Goal: Task Accomplishment & Management: Complete application form

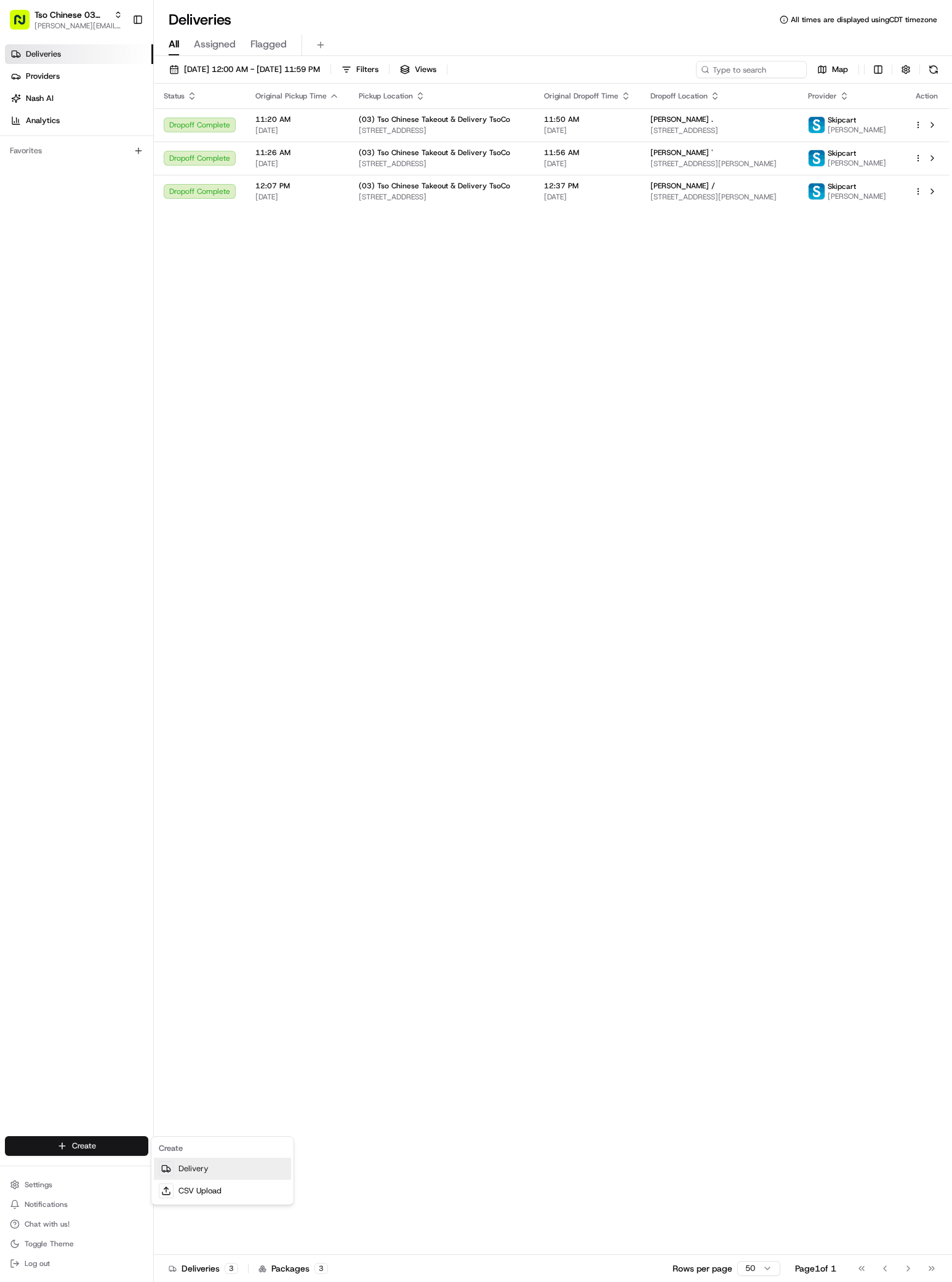
click at [173, 1159] on link "Delivery" at bounding box center [222, 1168] width 137 height 22
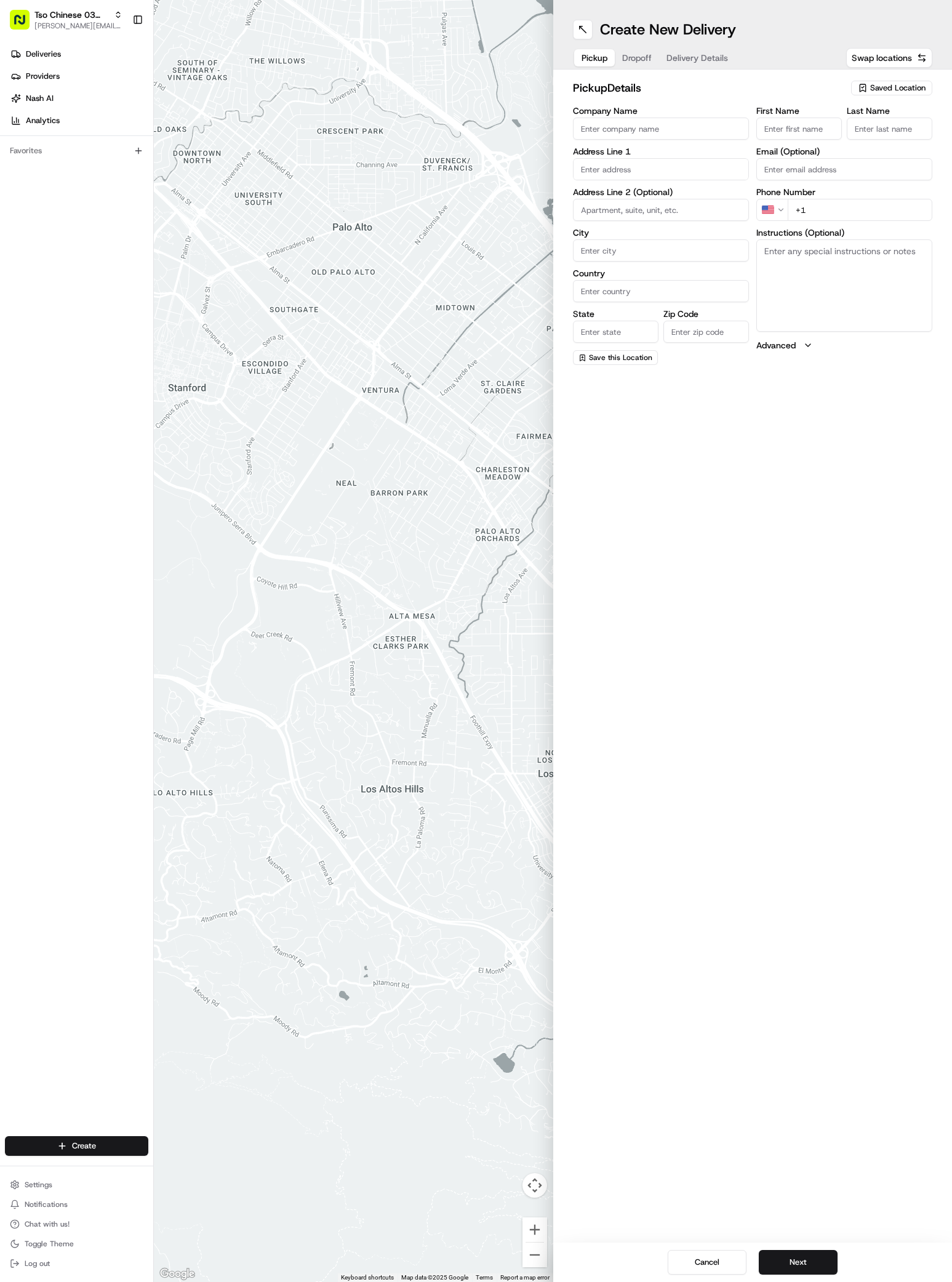
click at [898, 90] on span "Saved Location" at bounding box center [897, 88] width 55 height 11
click at [898, 134] on span "(03) Tso Chinese Takeout & Delivery TsoCo (03)" at bounding box center [870, 140] width 151 height 22
type input "(03) Tso Chinese Takeout & Delivery TsoCo"
type input "Ste F"
type input "Austin"
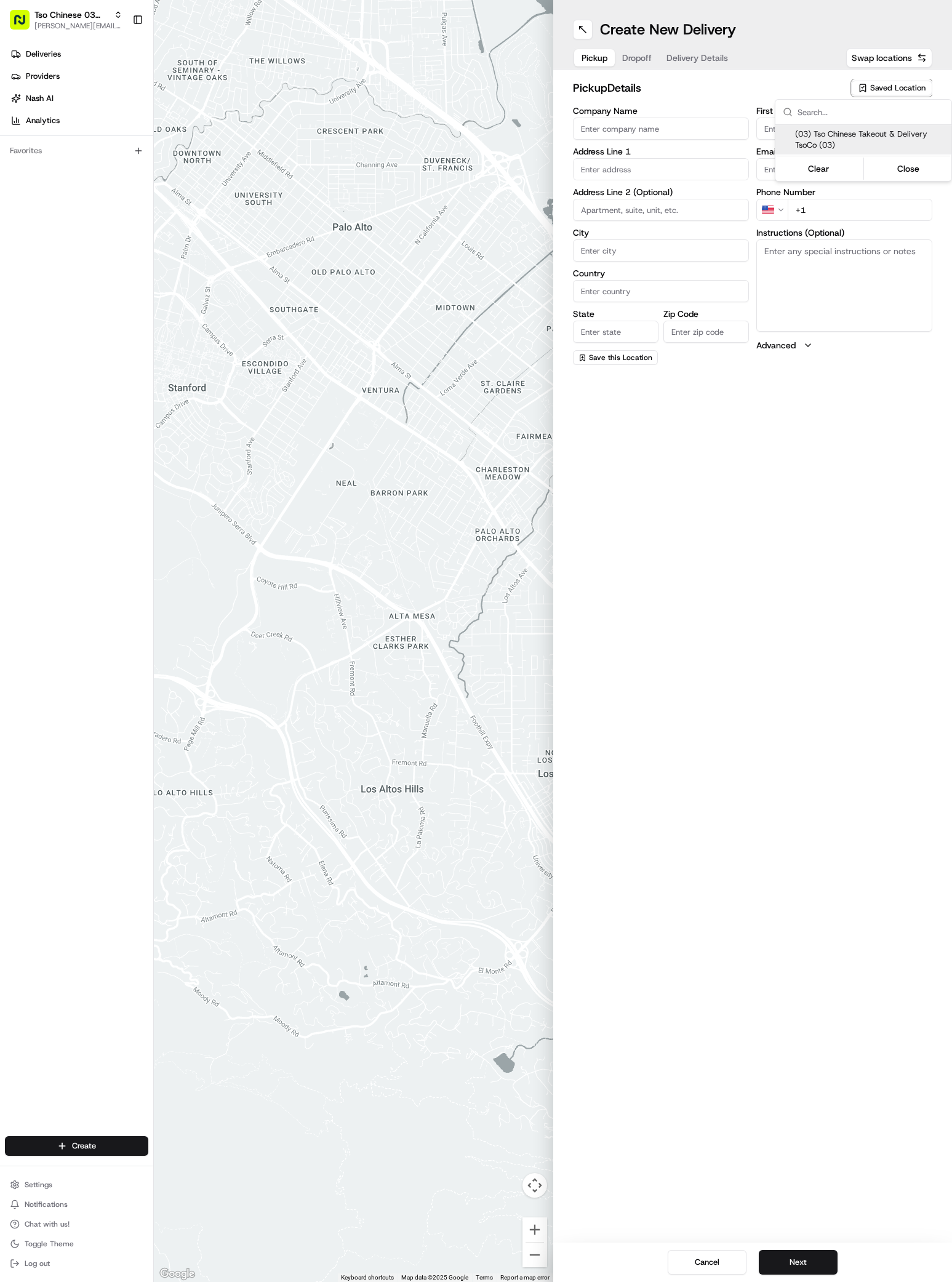
type input "US"
type input "[GEOGRAPHIC_DATA]"
type input "78704"
type input "Tso Chinese"
type input "TsoCo Manager"
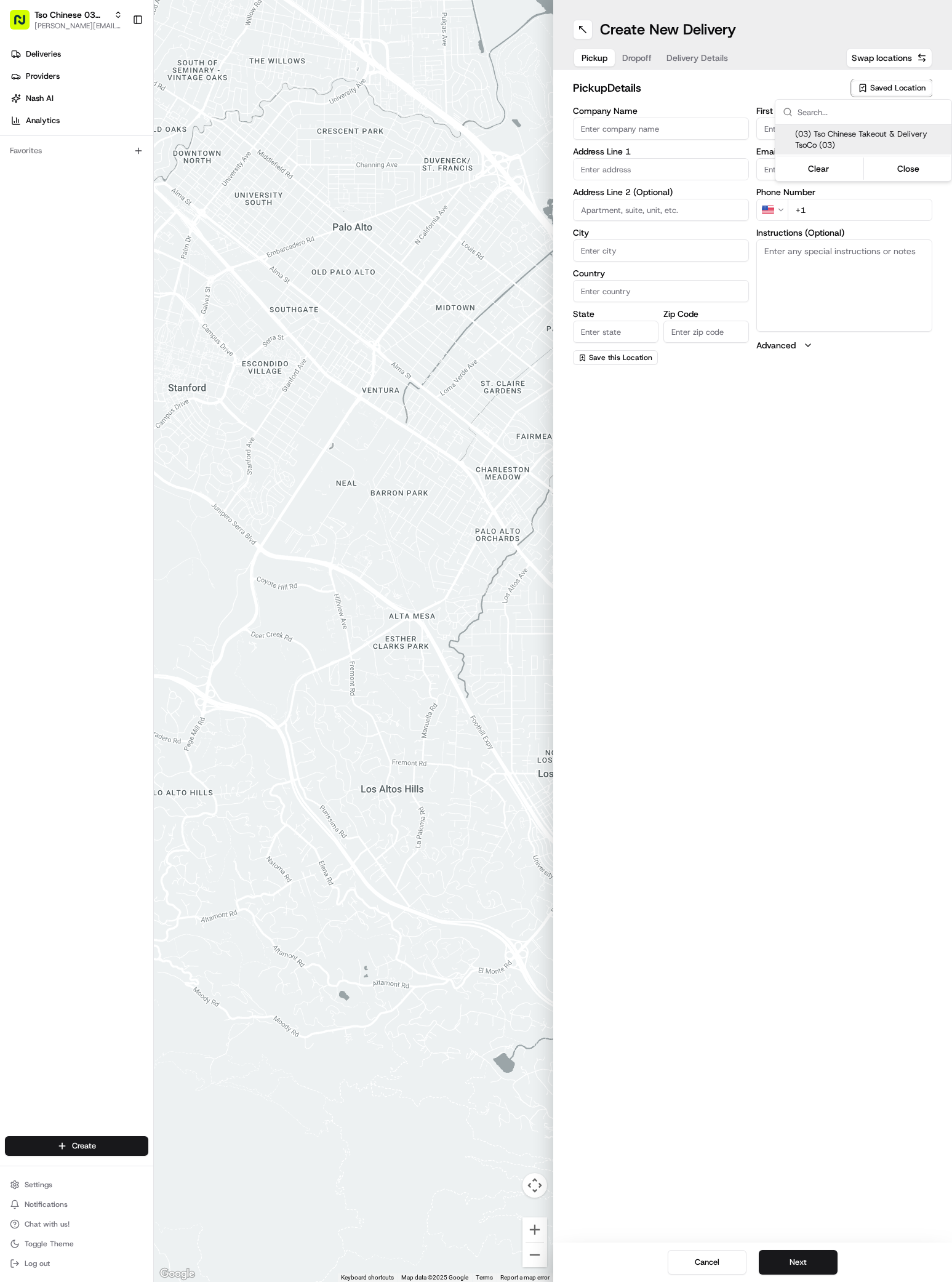
type input "[EMAIL_ADDRESS][DOMAIN_NAME]"
type input "[PHONE_NUMBER]"
type textarea "Submit a picture displaying address & food as Proof of Delivery. Envía una foto…"
type input "[STREET_ADDRESS]"
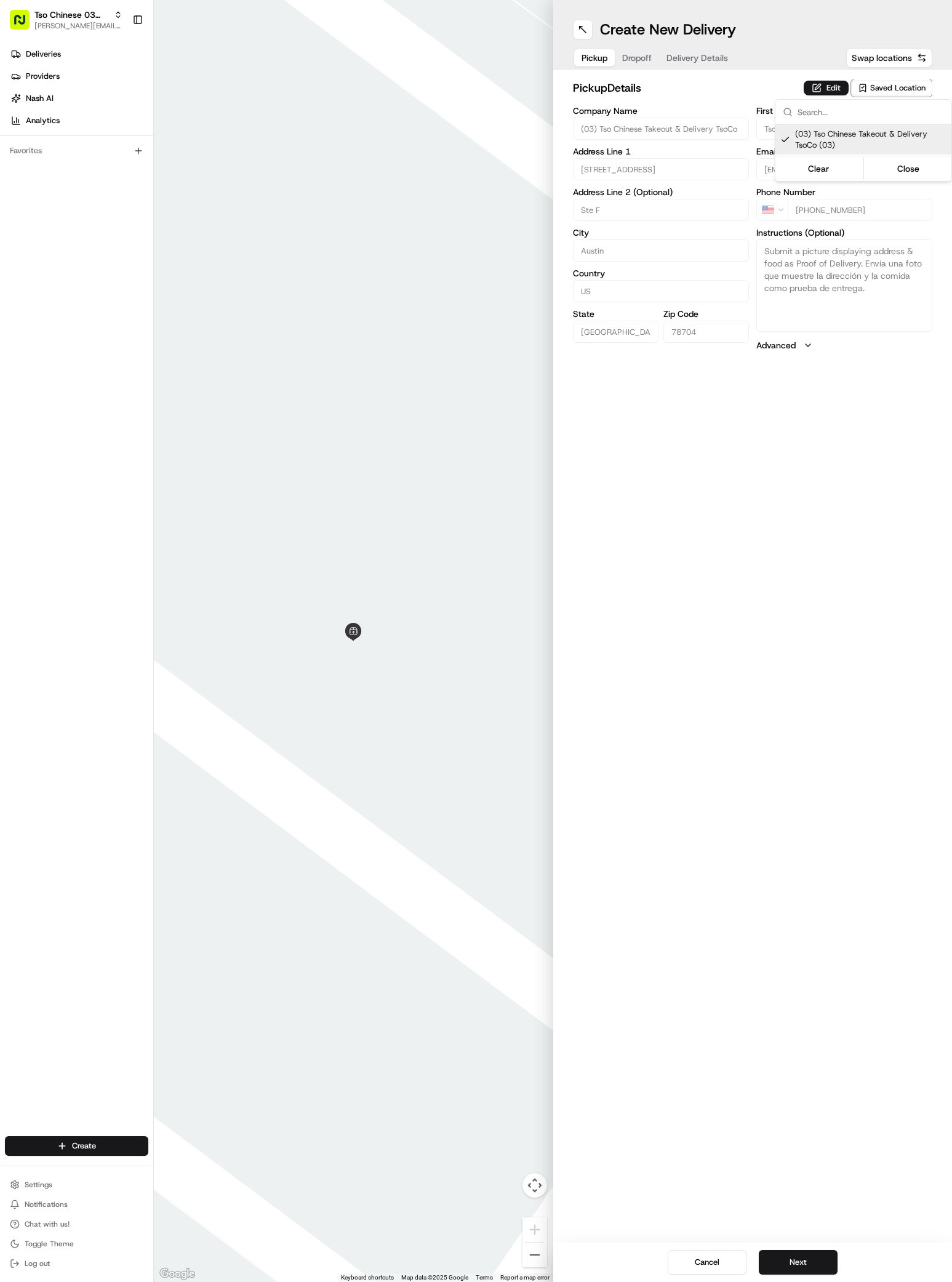
click at [815, 1248] on html "Tso Chinese 03 TsoCo [PERSON_NAME][EMAIL_ADDRESS][DOMAIN_NAME] Toggle Sidebar D…" at bounding box center [476, 641] width 952 height 1282
click at [815, 1258] on button "Next" at bounding box center [797, 1261] width 79 height 24
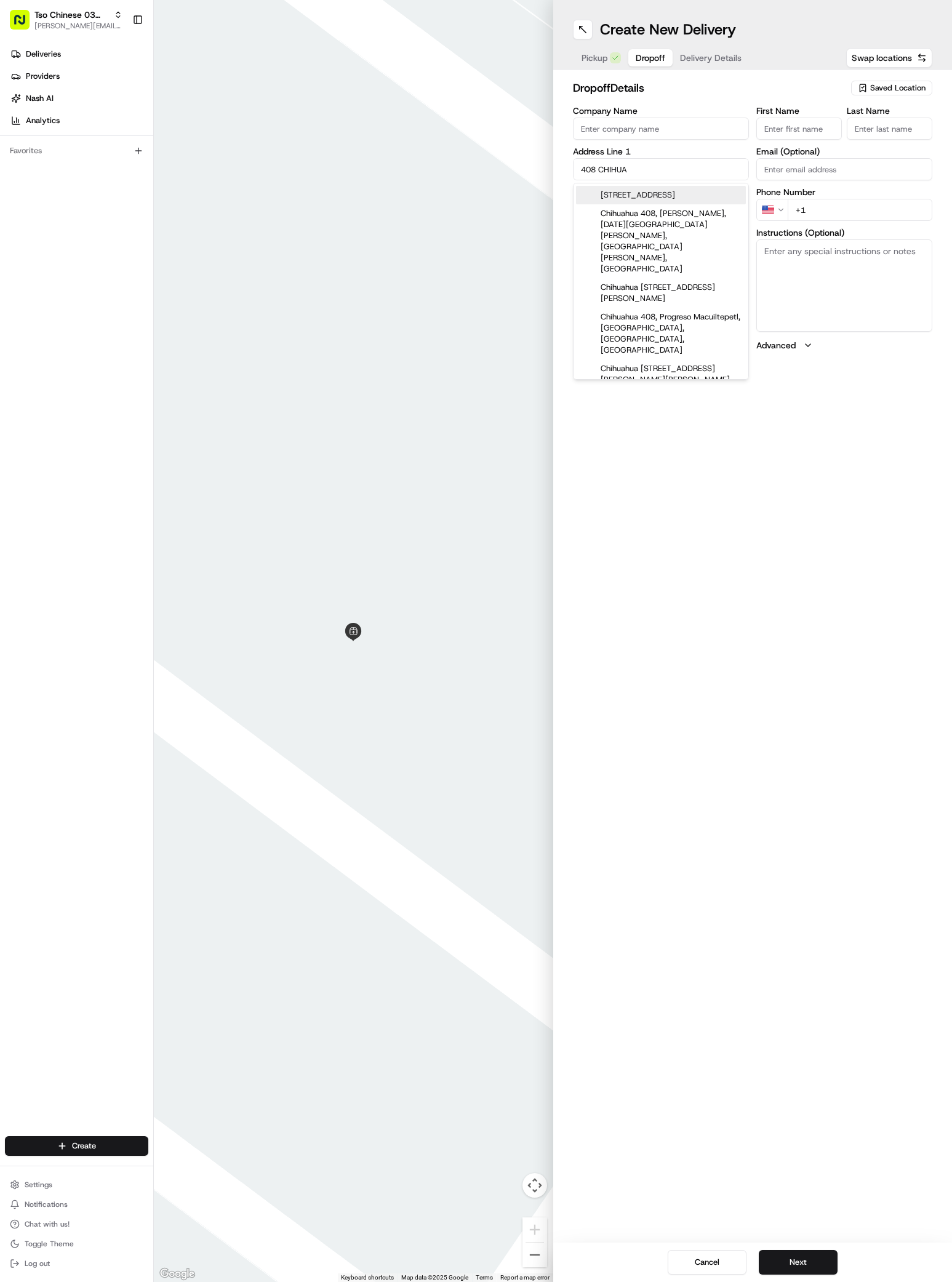
click at [674, 188] on div "[STREET_ADDRESS]" at bounding box center [660, 195] width 169 height 18
type input "[STREET_ADDRESS]"
type input "Austin"
type input "[GEOGRAPHIC_DATA]"
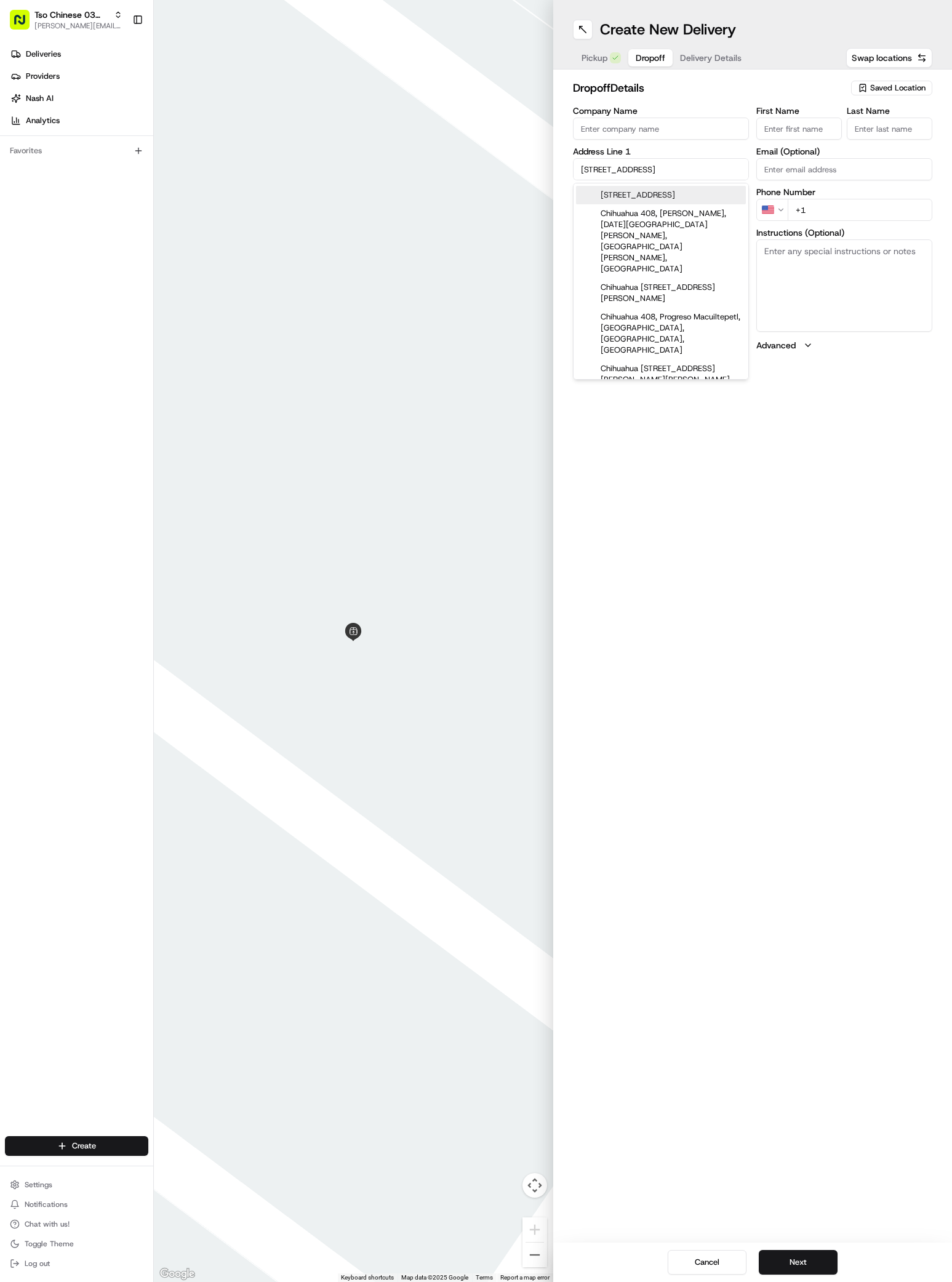
type input "78745"
type input "408 Chihuahua Trail"
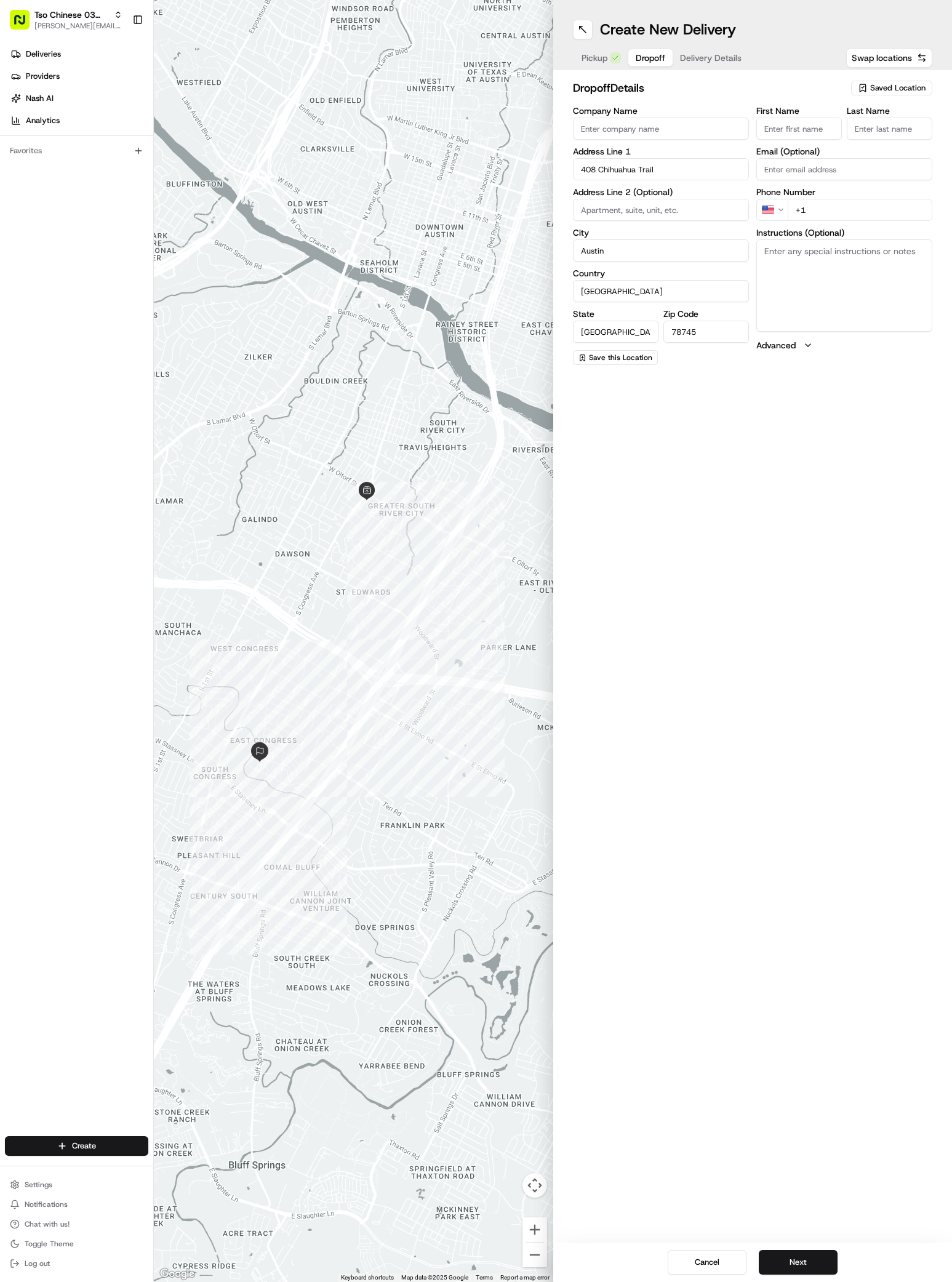
paste input "[PERSON_NAME]"
type input "[PERSON_NAME]"
type input "/"
type input "[PHONE_NUMBER]"
click at [797, 1257] on button "Next" at bounding box center [797, 1261] width 79 height 24
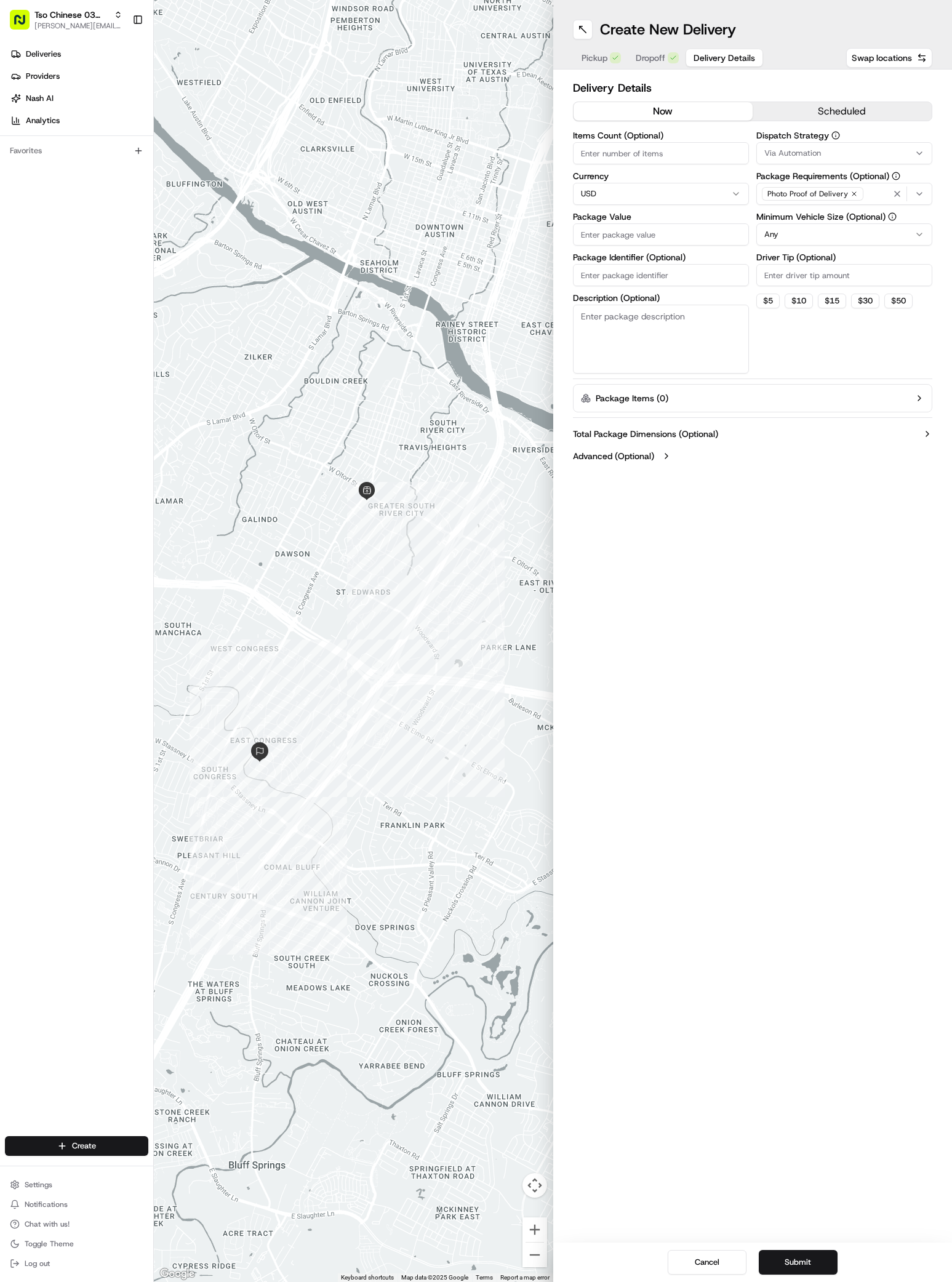
click at [764, 159] on button "Via Automation" at bounding box center [844, 153] width 176 height 22
click at [788, 227] on div "TsoCo Strategy" at bounding box center [844, 220] width 176 height 18
click at [794, 284] on html "Tso Chinese 03 TsoCo [PERSON_NAME][EMAIL_ADDRESS][DOMAIN_NAME] Toggle Sidebar D…" at bounding box center [476, 641] width 952 height 1282
click at [794, 276] on input "Driver Tip (Optional)" at bounding box center [844, 275] width 176 height 22
type input "2"
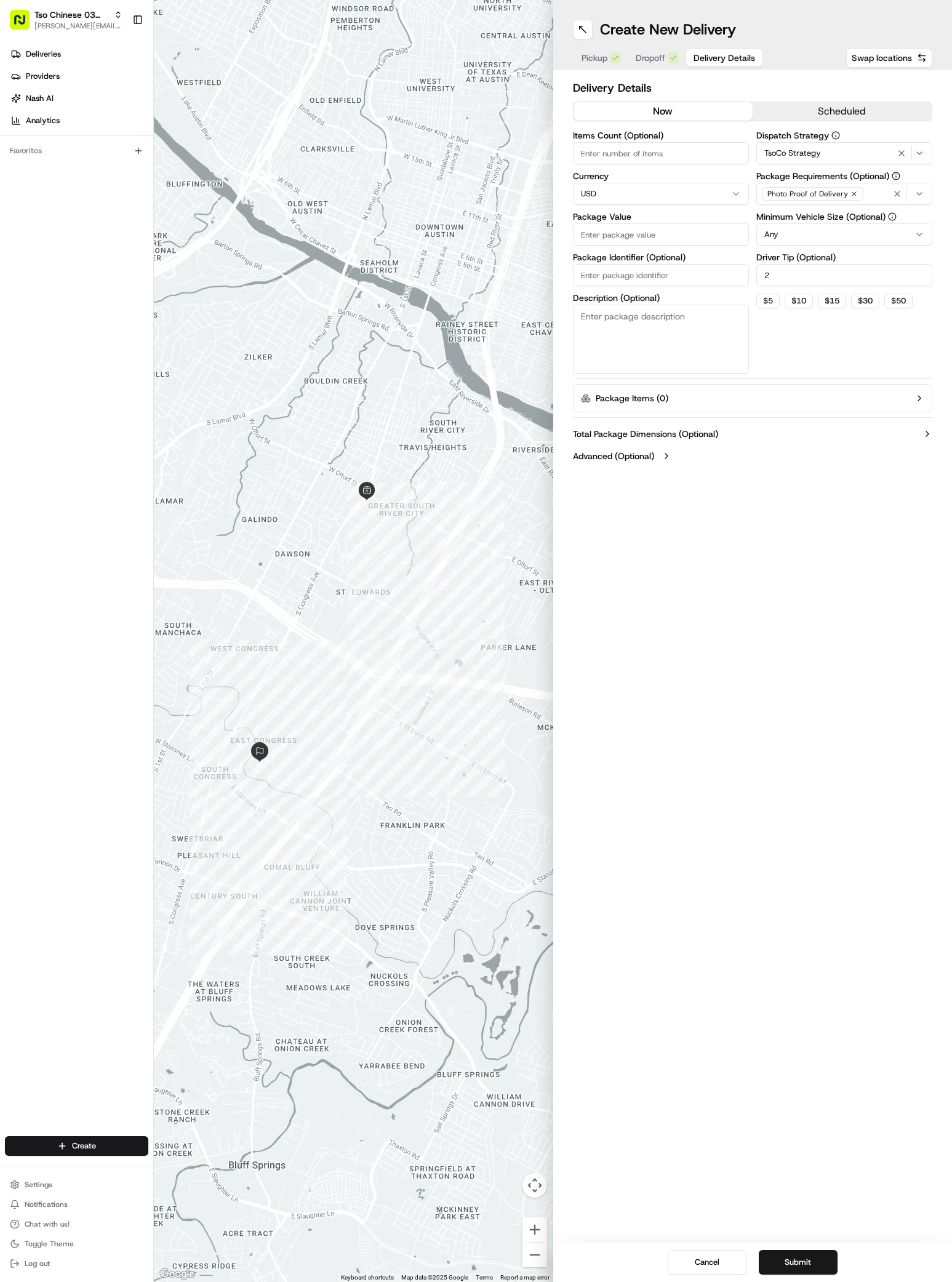
click at [686, 251] on div "Items Count (Optional) Currency USD Package Value Package Identifier (Optional)…" at bounding box center [660, 253] width 176 height 243
click at [700, 245] on input "Package Value" at bounding box center [660, 235] width 176 height 22
type input "60.4"
click at [636, 273] on input "Package Identifier (Optional)" at bounding box center [660, 275] width 176 height 22
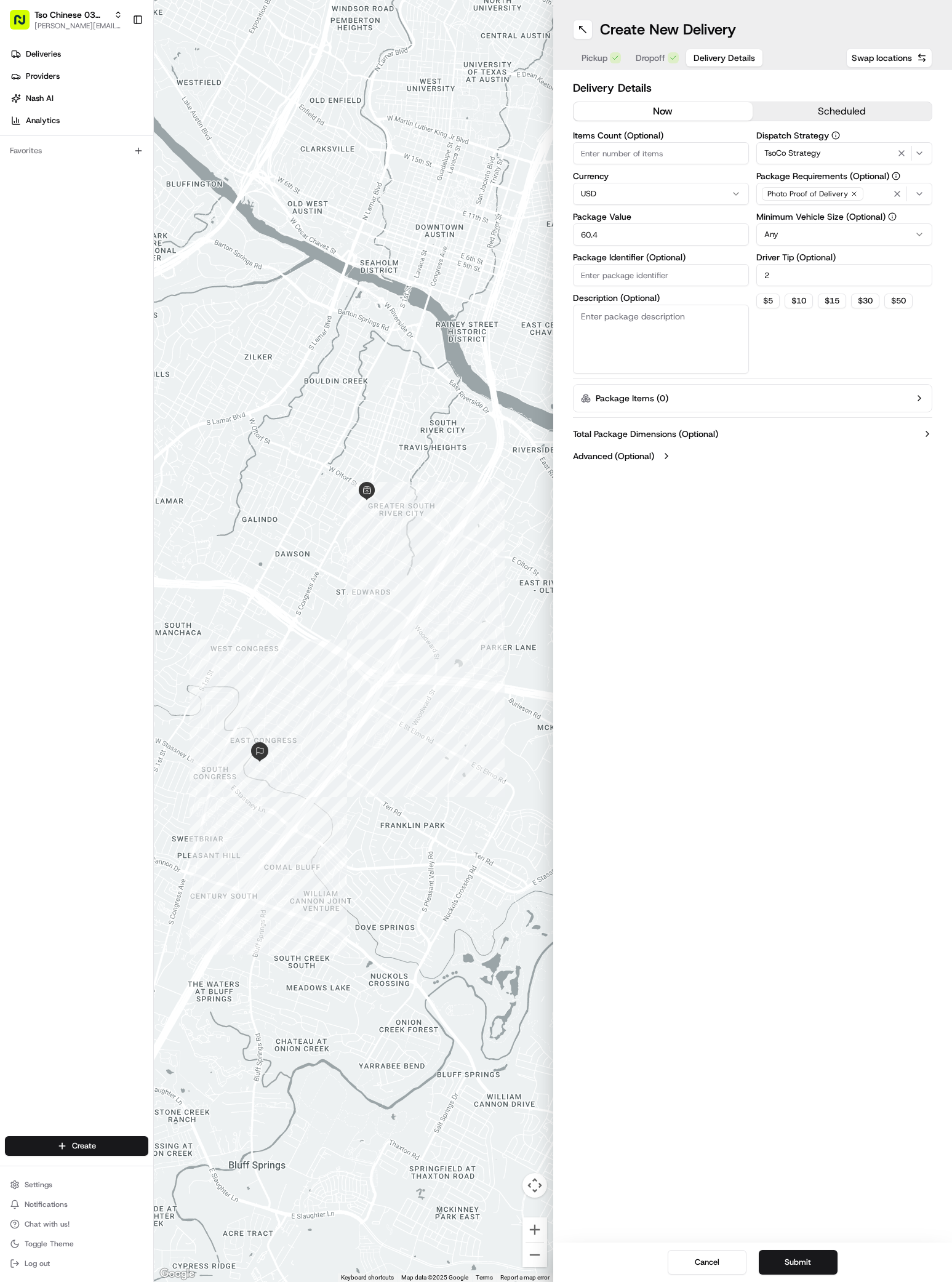
paste input "CBURR31"
type input "CBURR31"
click at [816, 1255] on button "Submit" at bounding box center [797, 1261] width 79 height 24
